Goal: Complete application form: Complete application form

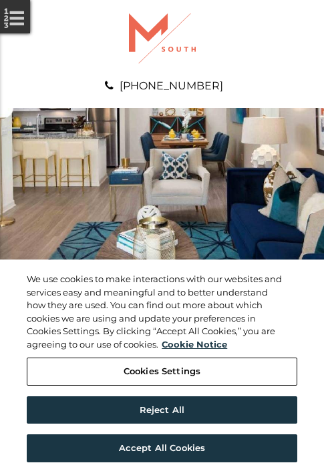
scroll to position [683, 0]
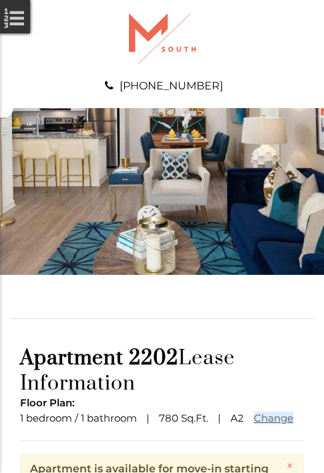
scroll to position [162, 0]
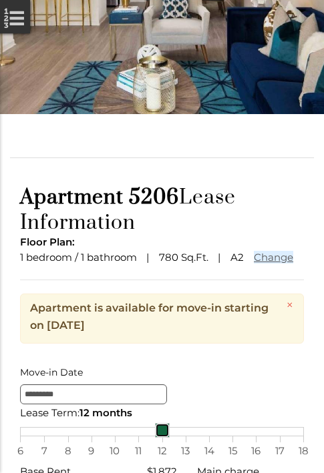
click at [162, 438] on link at bounding box center [162, 430] width 15 height 15
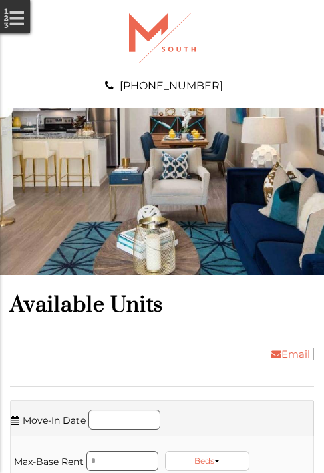
scroll to position [1992, 0]
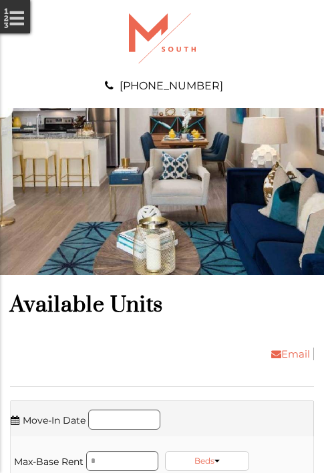
scroll to position [2220, 0]
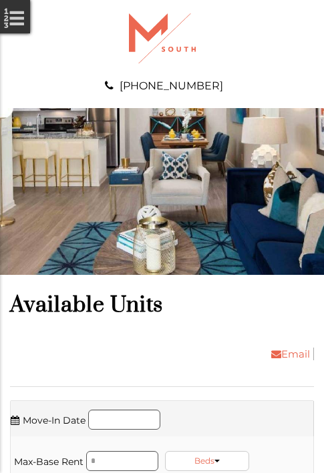
scroll to position [2675, 0]
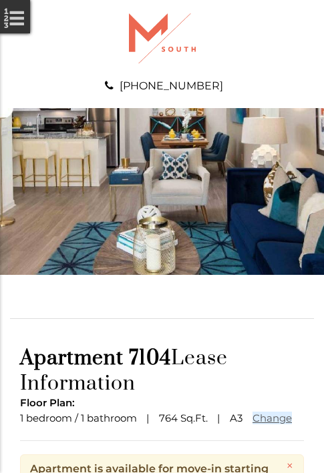
scroll to position [162, 0]
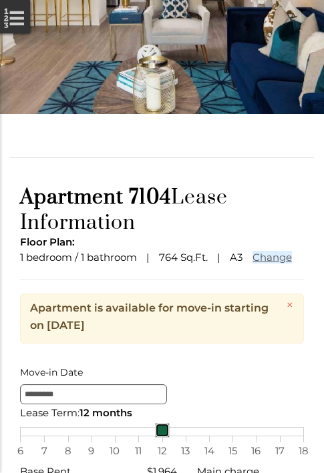
click at [162, 438] on link at bounding box center [162, 430] width 15 height 15
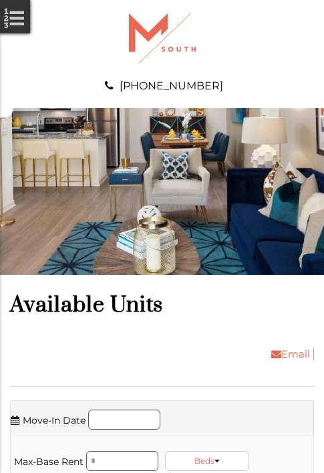
scroll to position [2988, 0]
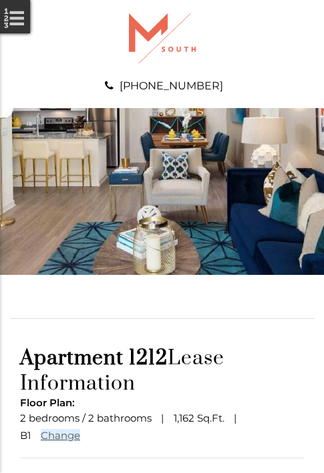
scroll to position [116, 0]
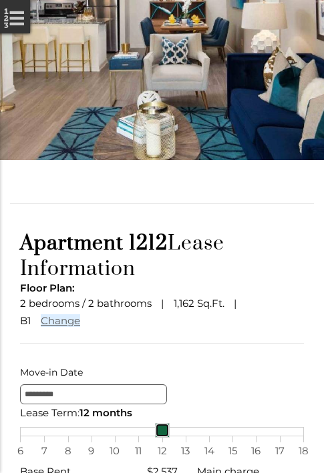
click at [162, 438] on link at bounding box center [162, 430] width 15 height 15
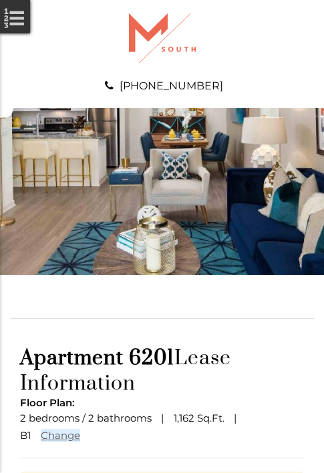
scroll to position [180, 0]
